Goal: Check status

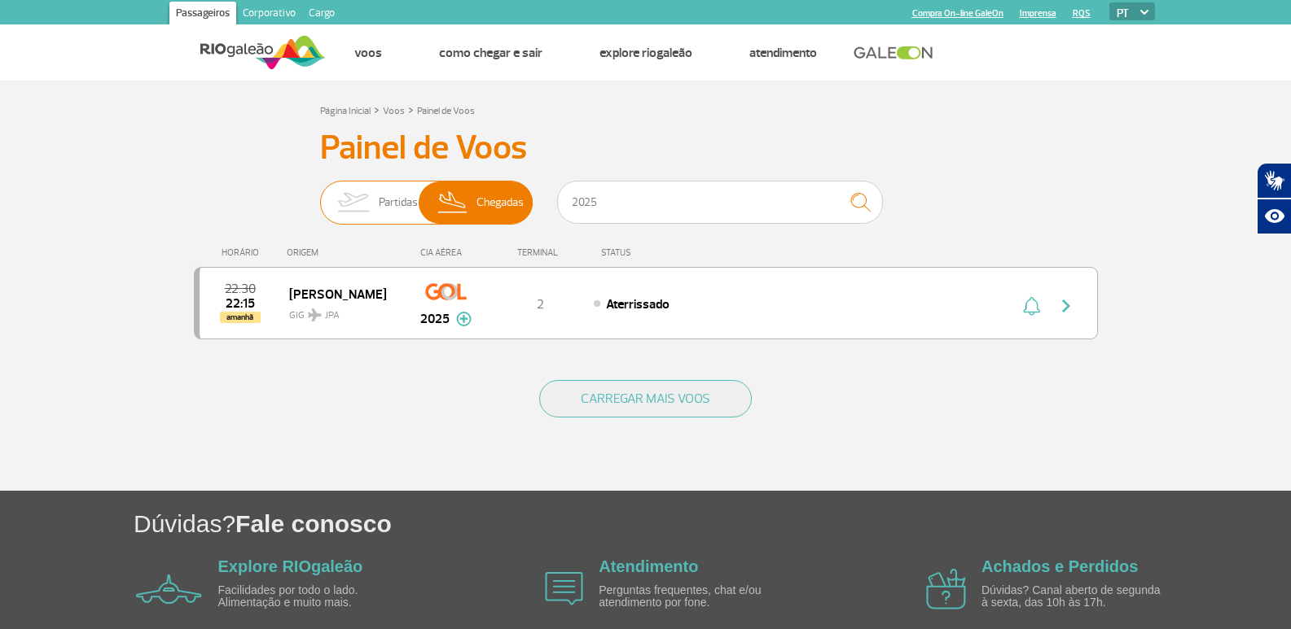
click at [409, 201] on span "Partidas" at bounding box center [398, 203] width 39 height 42
click at [320, 195] on input "Partidas Chegadas" at bounding box center [320, 195] width 0 height 0
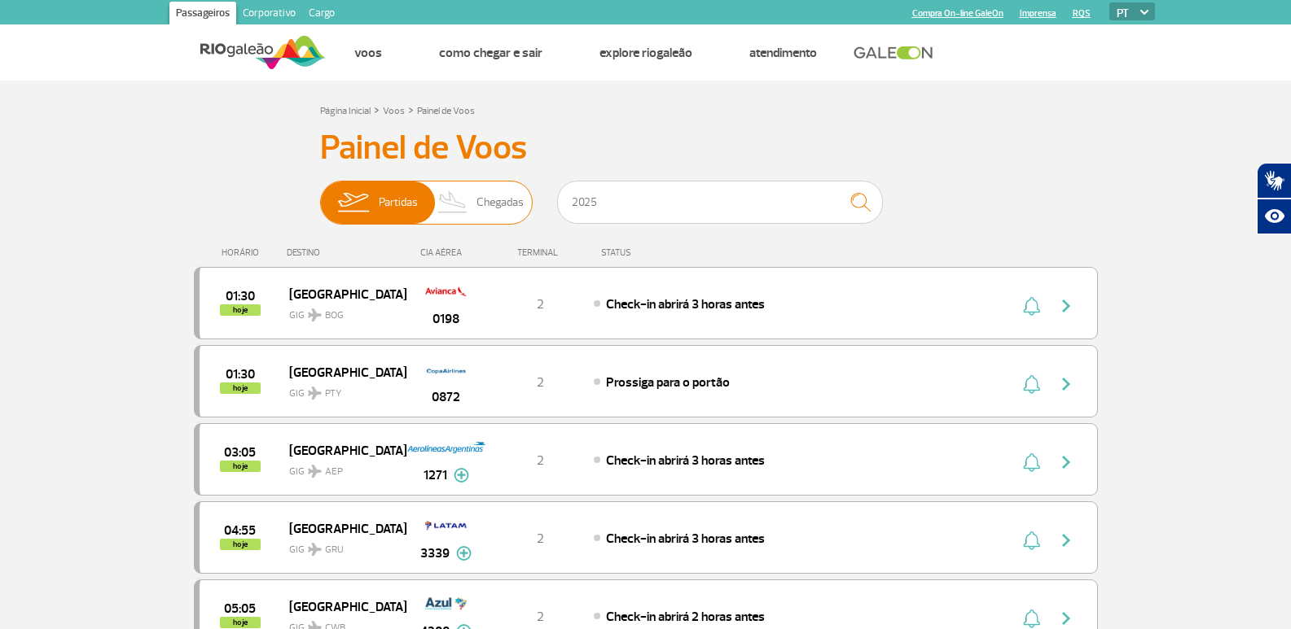
click at [440, 201] on img at bounding box center [453, 203] width 48 height 42
click at [320, 195] on input "Partidas Chegadas" at bounding box center [320, 195] width 0 height 0
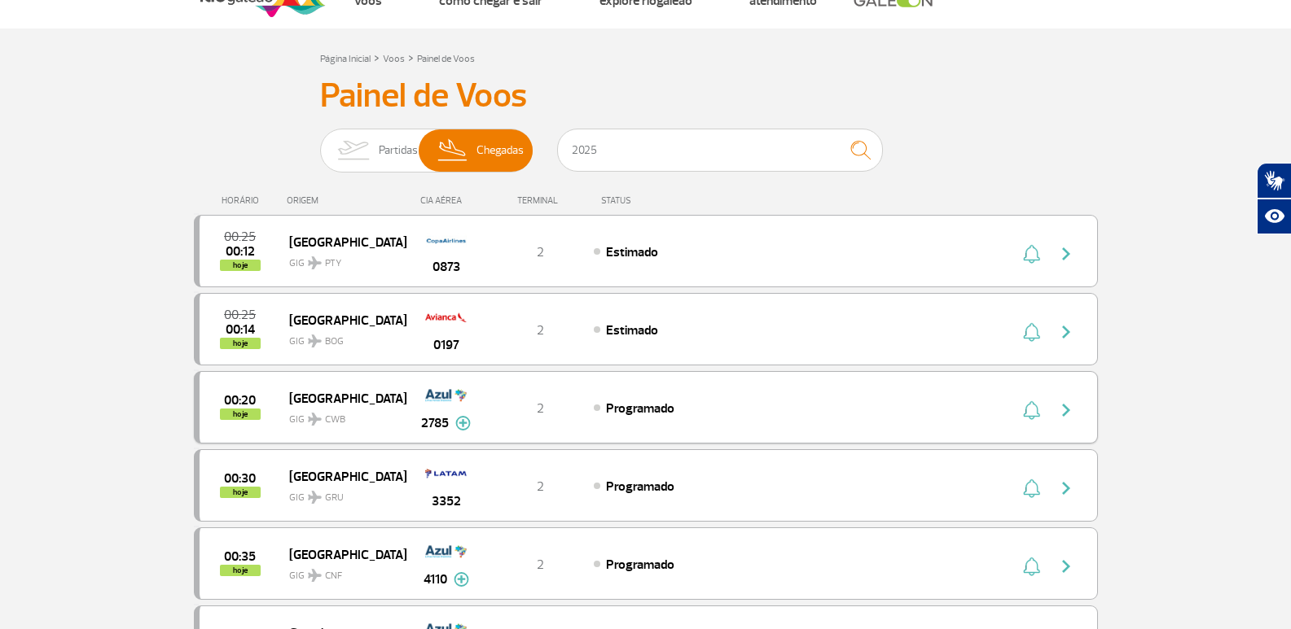
scroll to position [81, 0]
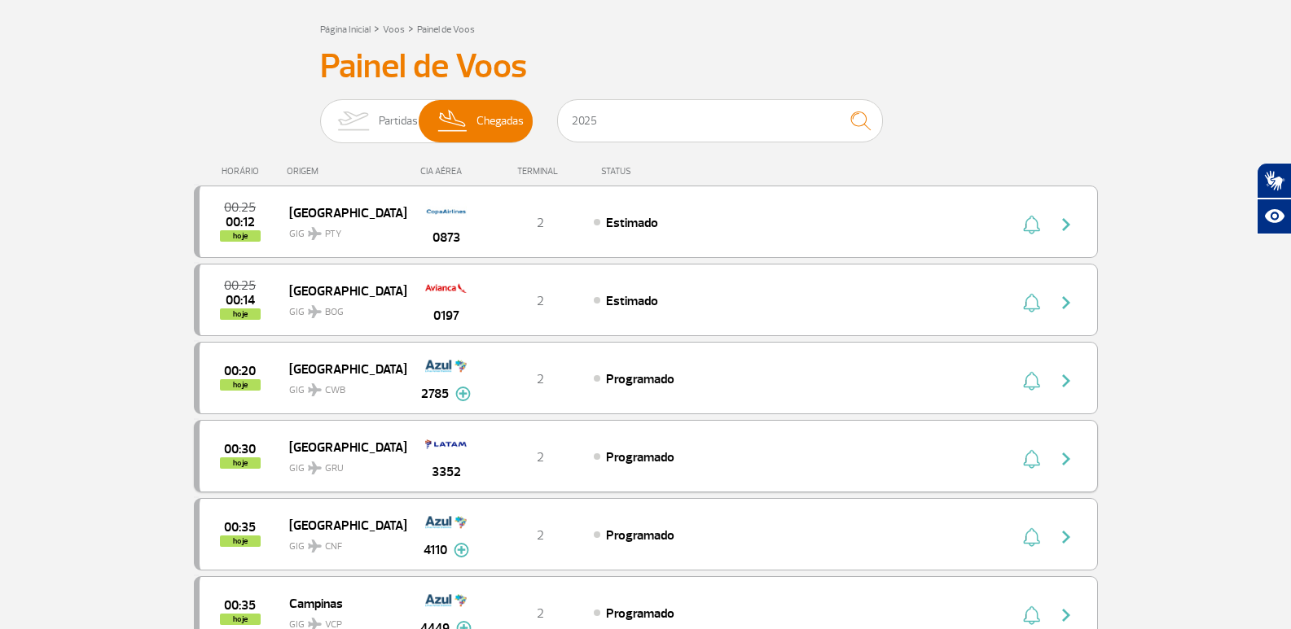
click at [1059, 449] on img "button" at bounding box center [1066, 459] width 20 height 20
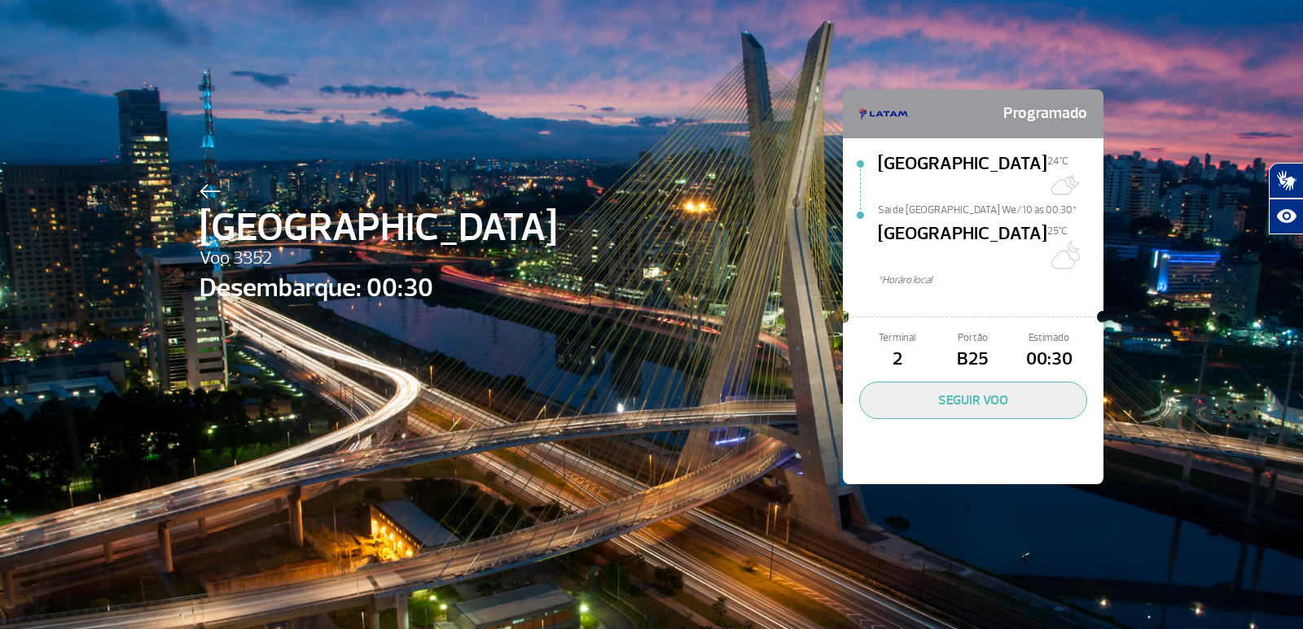
click at [201, 191] on img at bounding box center [209, 191] width 21 height 15
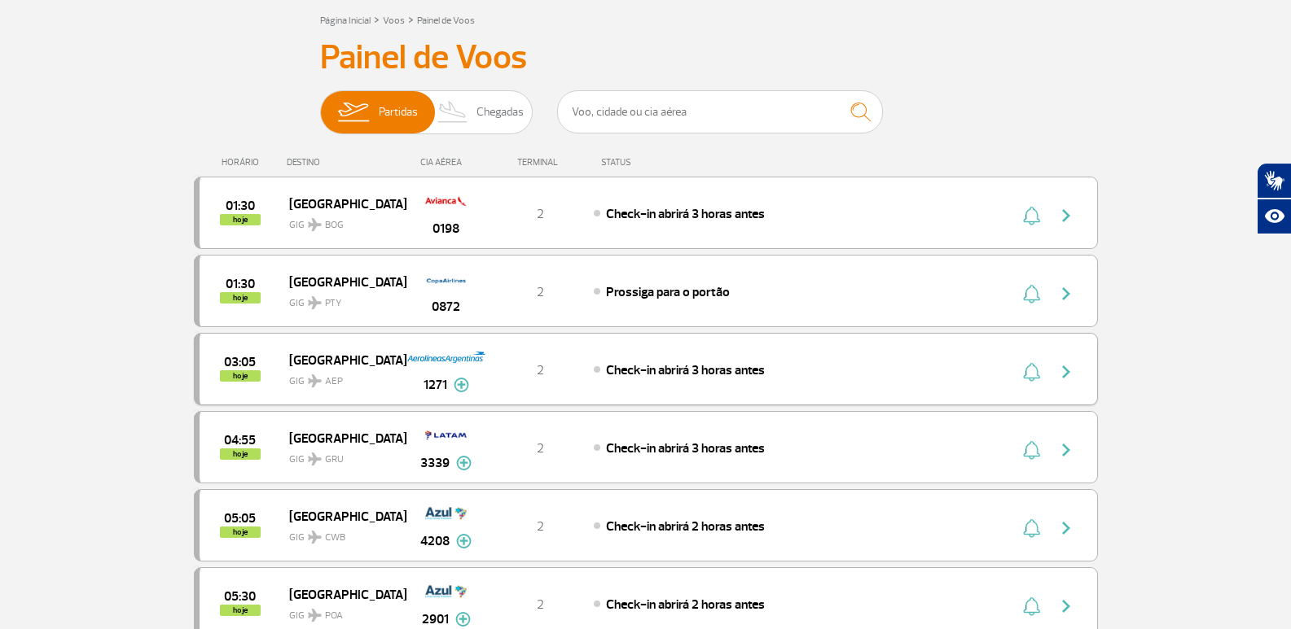
scroll to position [81, 0]
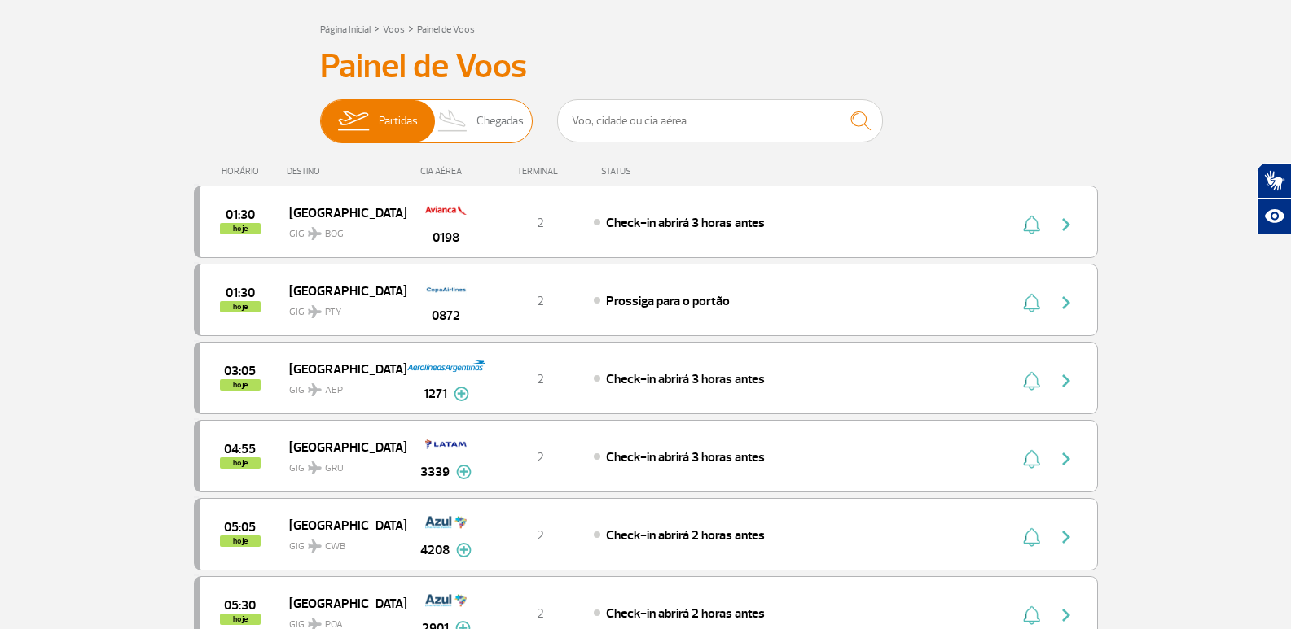
click at [481, 140] on span "Chegadas" at bounding box center [499, 121] width 47 height 42
click at [320, 113] on input "Partidas Chegadas" at bounding box center [320, 113] width 0 height 0
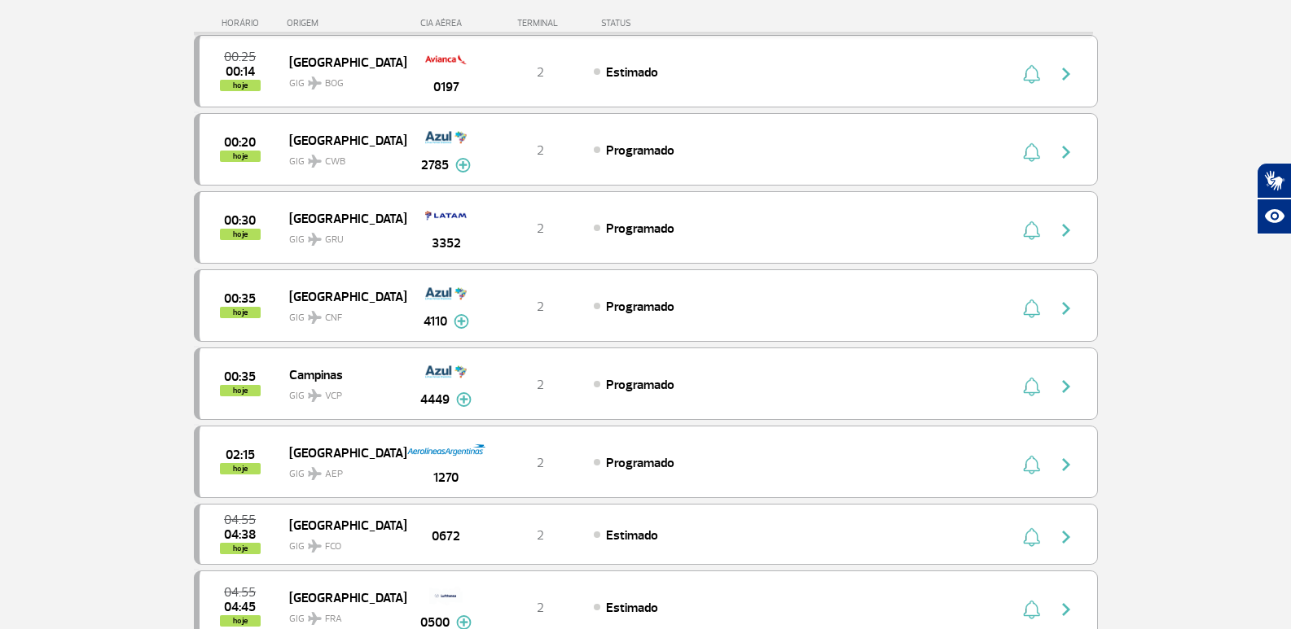
scroll to position [326, 0]
